Goal: Task Accomplishment & Management: Use online tool/utility

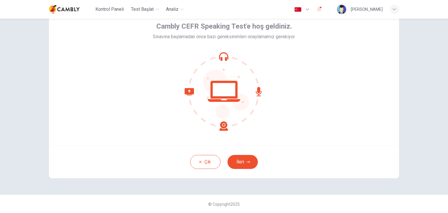
scroll to position [30, 0]
click at [250, 160] on button "İleri" at bounding box center [242, 162] width 30 height 14
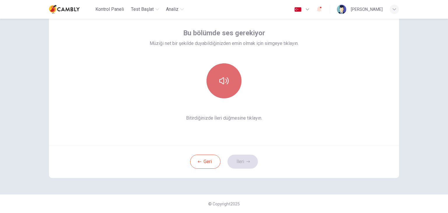
click at [219, 77] on icon "button" at bounding box center [223, 80] width 9 height 9
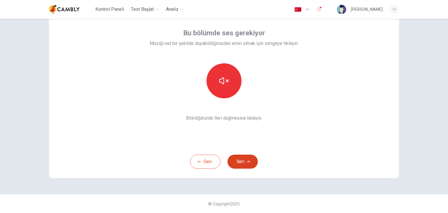
click at [245, 155] on button "İleri" at bounding box center [242, 162] width 30 height 14
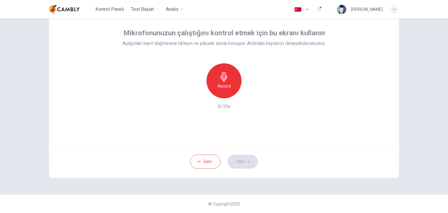
click at [225, 77] on icon "button" at bounding box center [223, 76] width 7 height 9
click at [221, 85] on h6 "Stop" at bounding box center [224, 86] width 9 height 7
click at [223, 81] on icon "button" at bounding box center [223, 76] width 7 height 9
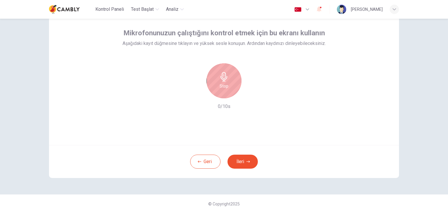
click at [223, 81] on icon "button" at bounding box center [223, 76] width 7 height 9
click at [248, 95] on icon "button" at bounding box center [251, 94] width 6 height 6
click at [229, 86] on div "Record" at bounding box center [223, 80] width 35 height 35
click at [247, 159] on button "İleri" at bounding box center [242, 162] width 30 height 14
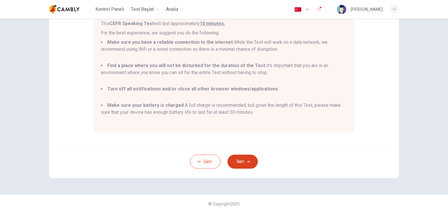
click at [242, 161] on button "İleri" at bounding box center [242, 162] width 30 height 14
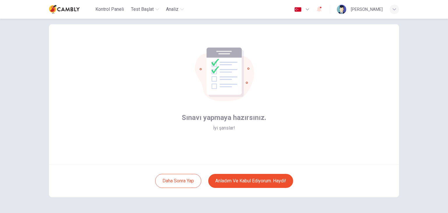
scroll to position [1, 0]
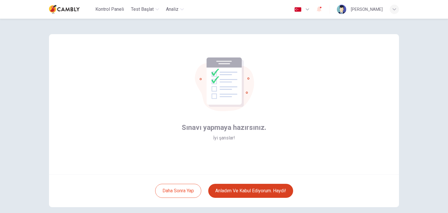
click at [261, 187] on button "Anladım ve kabul ediyorum. Haydi!" at bounding box center [250, 191] width 85 height 14
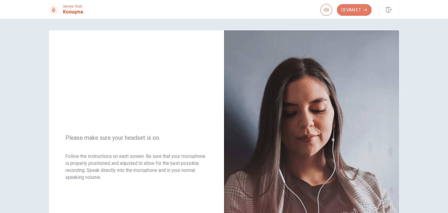
click at [355, 9] on button "Devam Et" at bounding box center [354, 10] width 35 height 12
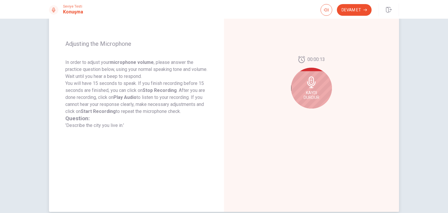
scroll to position [44, 0]
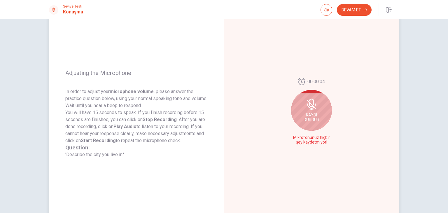
click at [303, 109] on div "Kaydı Durdur" at bounding box center [311, 110] width 41 height 41
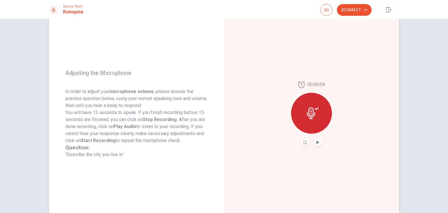
click at [309, 113] on icon at bounding box center [313, 113] width 12 height 12
click at [316, 142] on icon "Play Audio" at bounding box center [317, 142] width 3 height 3
click at [318, 143] on icon "Pause Audio" at bounding box center [317, 142] width 3 height 3
click at [319, 144] on button "Play Audio" at bounding box center [318, 142] width 8 height 8
click at [349, 10] on button "Devam Et" at bounding box center [354, 10] width 35 height 12
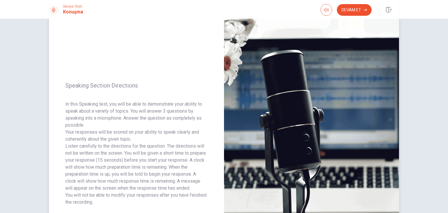
scroll to position [0, 0]
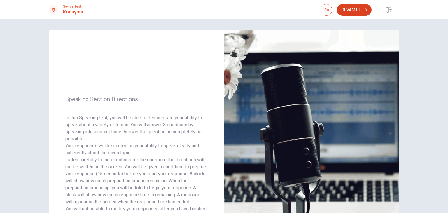
click at [360, 10] on button "Devam Et" at bounding box center [354, 10] width 35 height 12
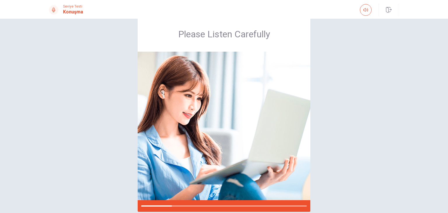
scroll to position [17, 0]
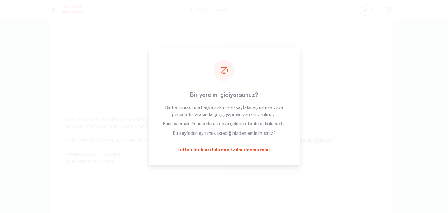
click at [236, 148] on div "Hazırlık Süresi" at bounding box center [311, 140] width 175 height 254
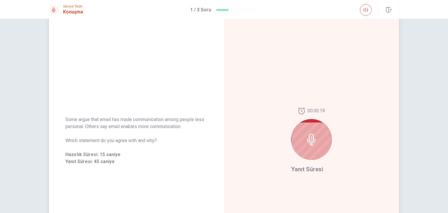
click at [311, 132] on div at bounding box center [311, 139] width 41 height 41
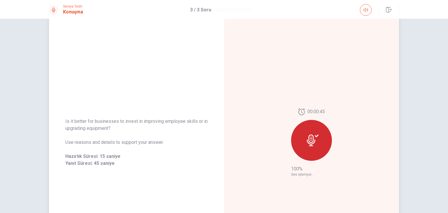
scroll to position [0, 0]
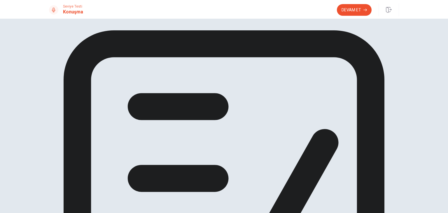
click at [346, 5] on button "Devam Et" at bounding box center [354, 10] width 35 height 12
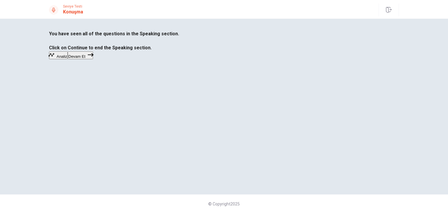
click at [68, 59] on button "Analiz" at bounding box center [58, 55] width 19 height 8
